Goal: Information Seeking & Learning: Find specific fact

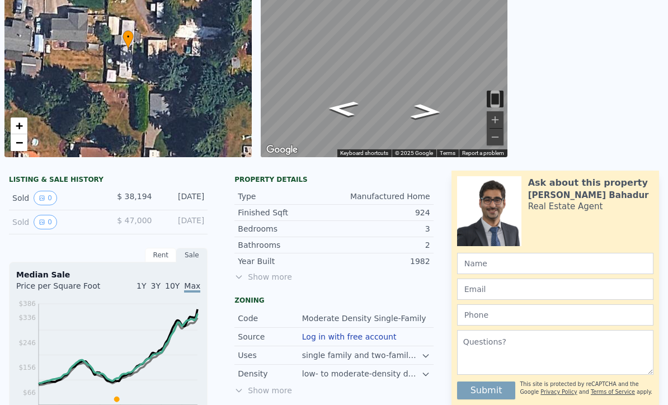
scroll to position [186, 0]
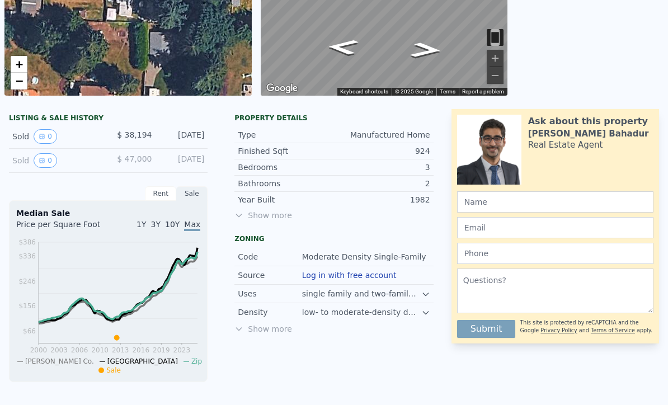
click at [262, 217] on span "Show more" at bounding box center [333, 215] width 198 height 11
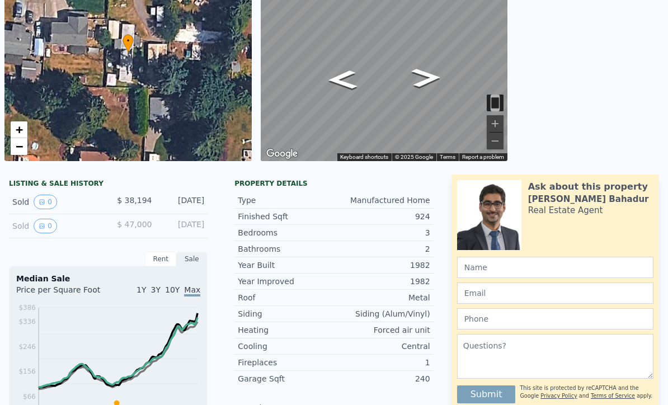
scroll to position [122, 0]
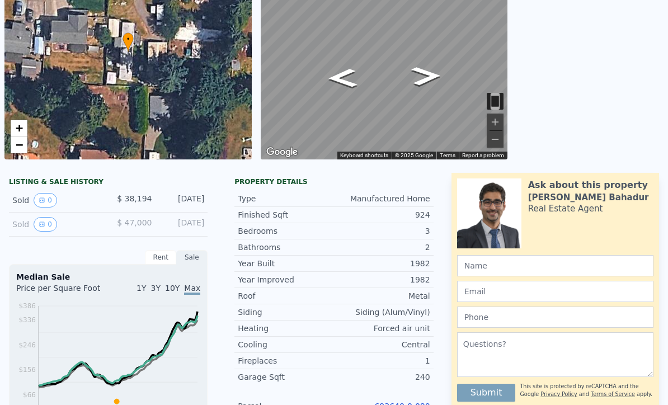
click at [306, 184] on div "Property details" at bounding box center [333, 181] width 198 height 9
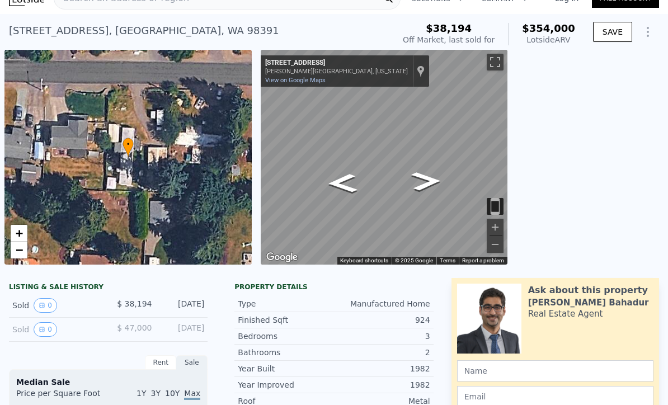
scroll to position [17, 0]
drag, startPoint x: 11, startPoint y: 30, endPoint x: 90, endPoint y: 29, distance: 79.4
click at [90, 26] on div "[STREET_ADDRESS]" at bounding box center [144, 31] width 270 height 16
copy div "[STREET_ADDRESS]"
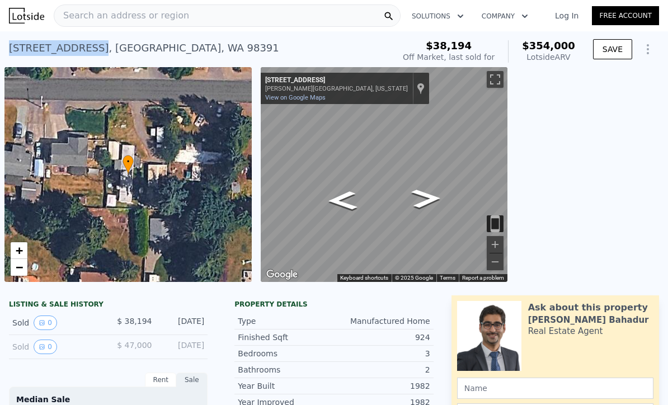
scroll to position [0, 0]
click at [211, 20] on div "Search an address or region" at bounding box center [227, 15] width 347 height 22
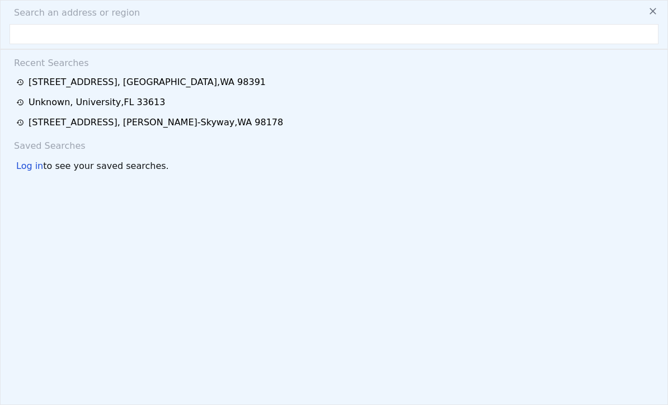
click at [179, 37] on input "text" at bounding box center [334, 34] width 649 height 20
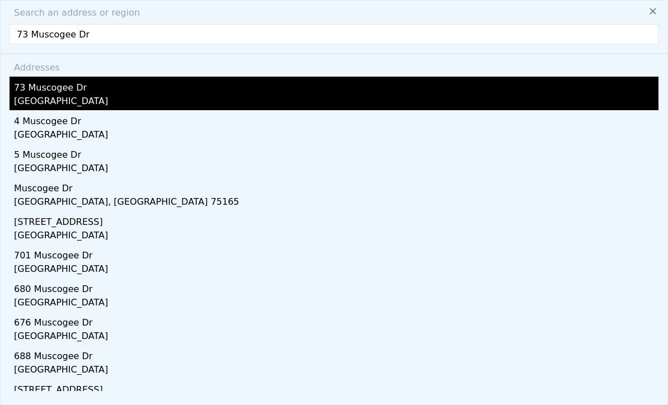
type input "73 Muscogee Dr"
click at [101, 91] on div "73 Muscogee Dr" at bounding box center [336, 86] width 644 height 18
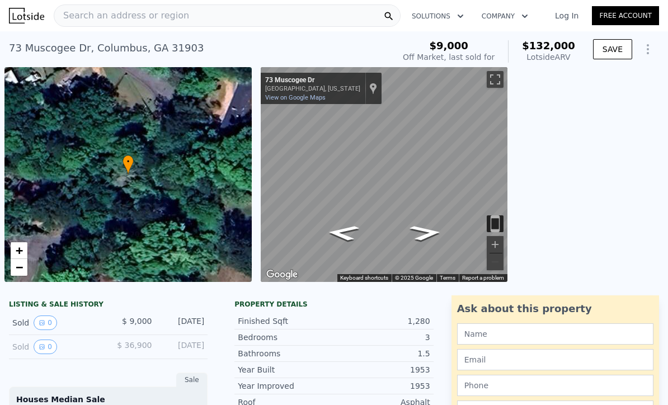
click at [197, 22] on div "Search an address or region" at bounding box center [227, 15] width 347 height 22
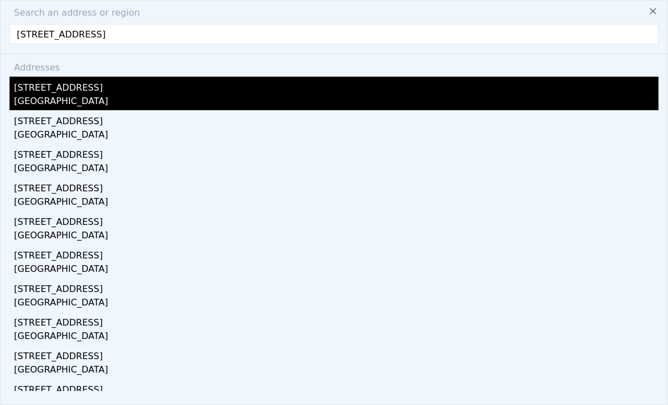
type input "[STREET_ADDRESS]"
click at [60, 100] on div "[GEOGRAPHIC_DATA]" at bounding box center [336, 102] width 644 height 16
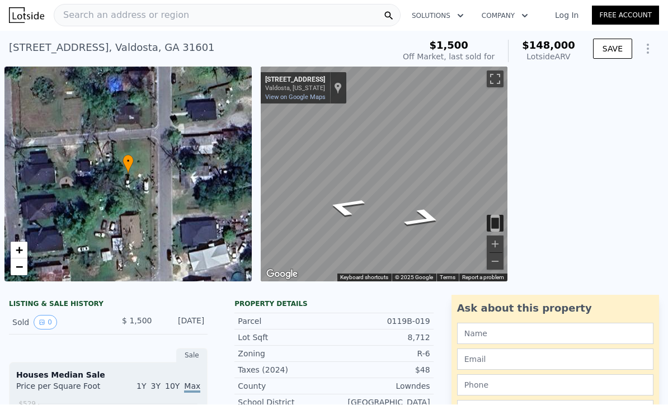
click at [551, 188] on div "← Move left → Move right ↑ Move up ↓ Move down + Zoom in - Zoom out [STREET_ADD…" at bounding box center [462, 174] width 403 height 215
click at [527, 210] on div "← Move left → Move right ↑ Move up ↓ Move down + Zoom in - Zoom out [STREET_ADD…" at bounding box center [462, 174] width 403 height 215
click at [223, 183] on div "• + − ← Move left → Move right ↑ Move up ↓ Move down + Zoom in - Zoom out [STRE…" at bounding box center [334, 174] width 668 height 215
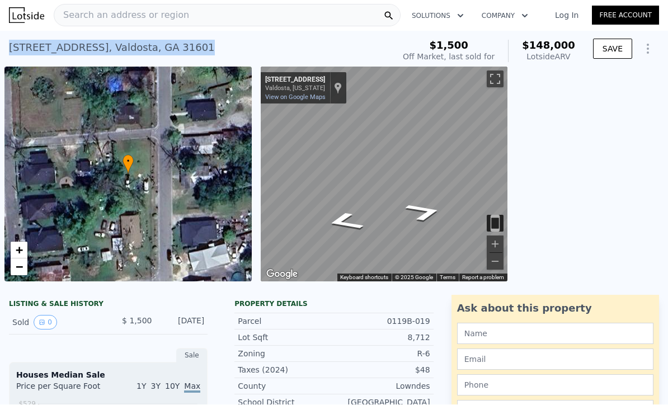
drag, startPoint x: 9, startPoint y: 47, endPoint x: 144, endPoint y: 59, distance: 135.3
click at [144, 59] on div "[STREET_ADDRESS] Sold [DATE] for $1,500 (~ARV $148k )" at bounding box center [199, 51] width 380 height 31
copy div "[STREET_ADDRESS]"
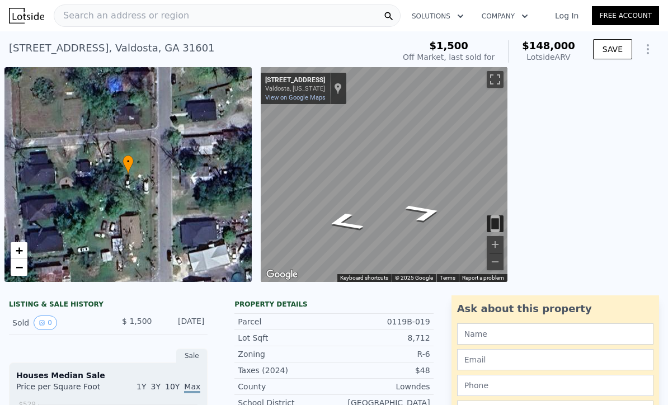
click at [159, 13] on span "Search an address or region" at bounding box center [121, 15] width 135 height 13
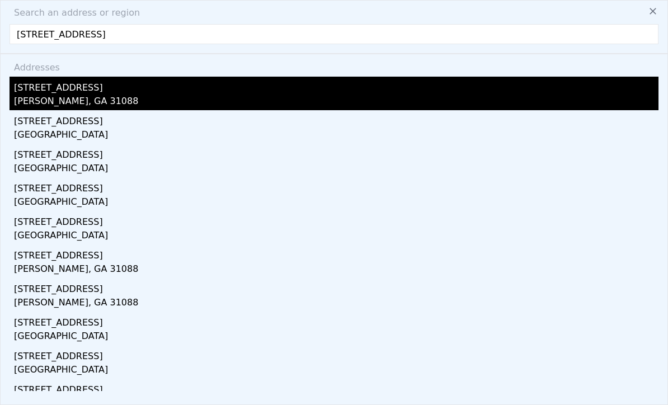
type input "[STREET_ADDRESS]"
click at [77, 94] on div "[PERSON_NAME], GA 31088" at bounding box center [336, 102] width 644 height 16
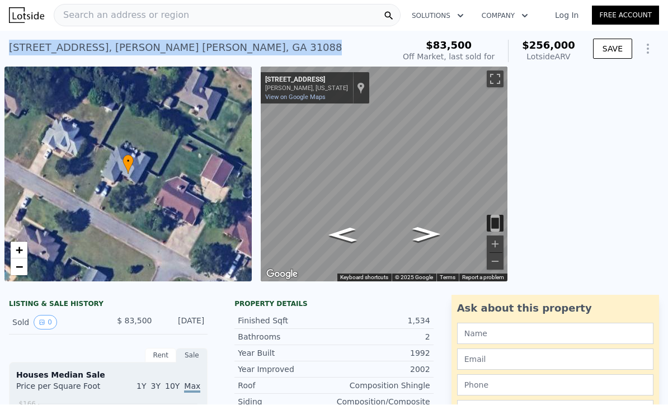
drag, startPoint x: 10, startPoint y: 47, endPoint x: 142, endPoint y: 56, distance: 132.8
click at [142, 56] on div "[STREET_ADDRESS][PERSON_NAME] Sold [DATE] for $83,500 (~ARV $256k )" at bounding box center [199, 51] width 380 height 31
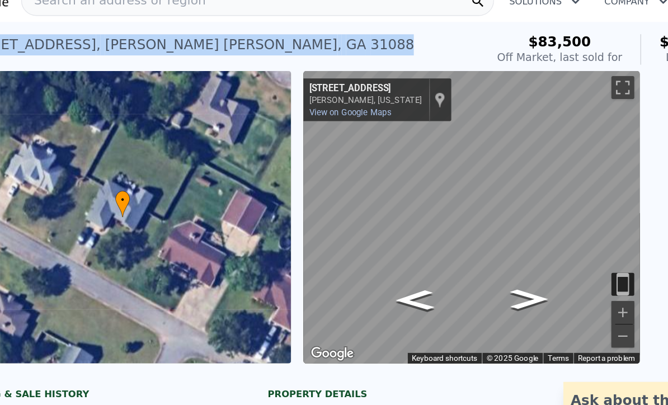
copy div "[STREET_ADDRESS][PERSON_NAME]"
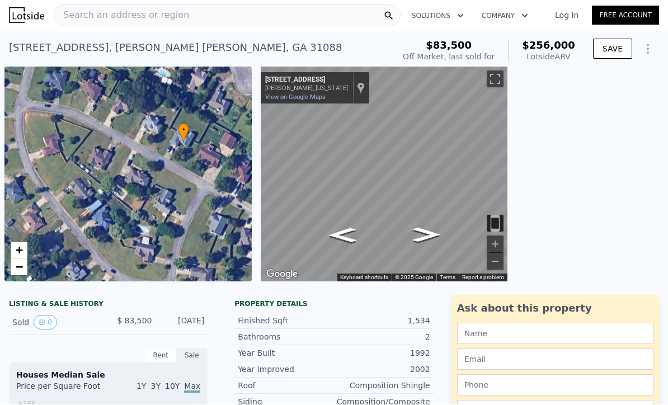
click at [168, 13] on span "Search an address or region" at bounding box center [121, 15] width 135 height 13
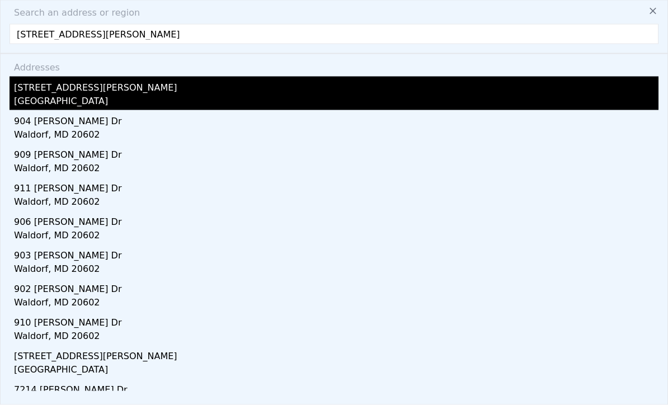
type input "[STREET_ADDRESS][PERSON_NAME]"
click at [132, 91] on div "[STREET_ADDRESS][PERSON_NAME]" at bounding box center [336, 86] width 644 height 18
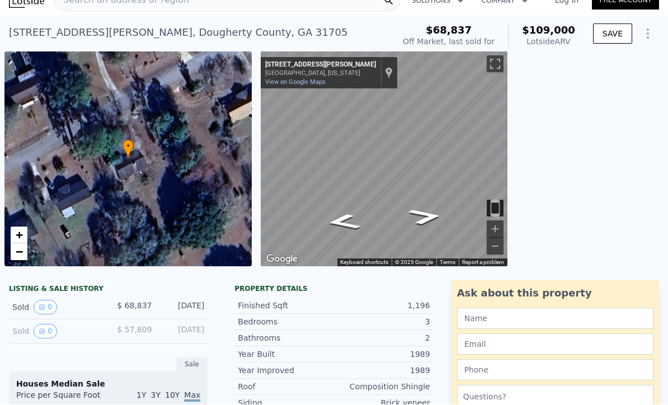
scroll to position [11, 0]
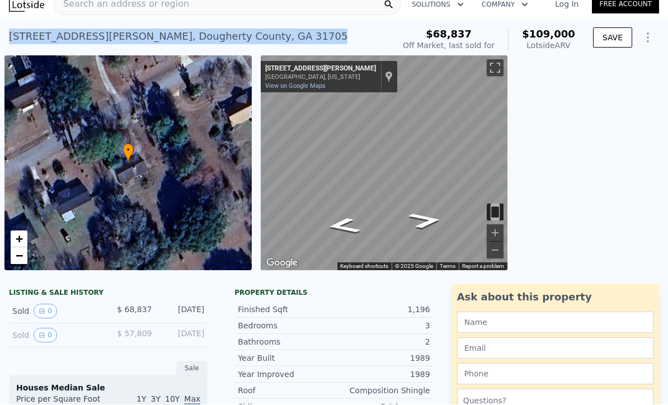
drag, startPoint x: 11, startPoint y: 35, endPoint x: 127, endPoint y: 40, distance: 116.4
click at [127, 42] on div "[STREET_ADDRESS][PERSON_NAME]" at bounding box center [178, 37] width 338 height 16
copy div "[STREET_ADDRESS][PERSON_NAME]"
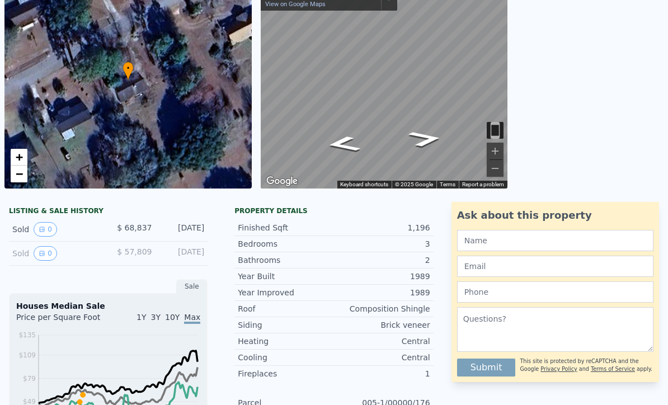
scroll to position [0, 0]
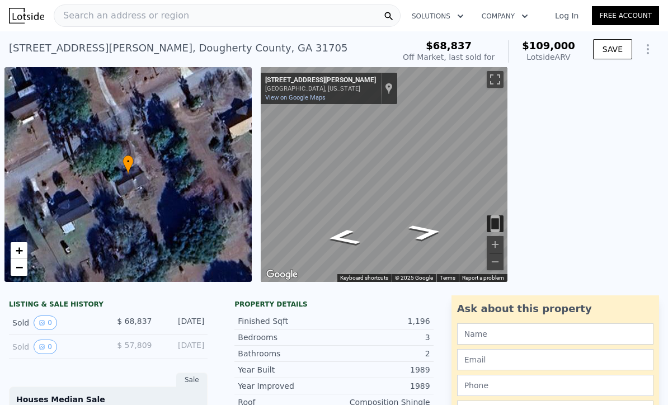
click at [292, 53] on div "[STREET_ADDRESS][PERSON_NAME] Sold [DATE] for $68,837 (~ARV $109k )" at bounding box center [199, 51] width 380 height 31
click at [187, 19] on div "Search an address or region" at bounding box center [227, 15] width 347 height 22
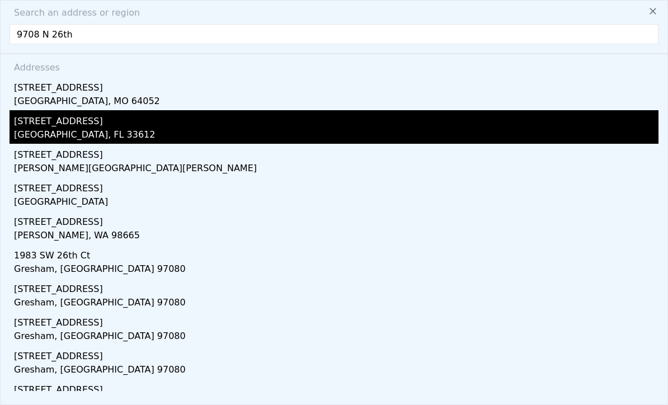
type input "9708 N 26th"
click at [86, 133] on div "[GEOGRAPHIC_DATA], FL 33612" at bounding box center [336, 136] width 644 height 16
